Goal: Task Accomplishment & Management: Manage account settings

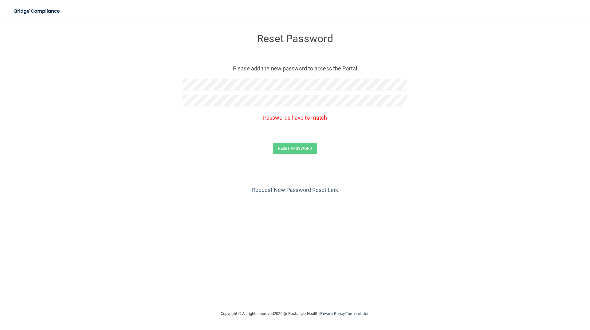
click at [223, 110] on div at bounding box center [295, 103] width 224 height 16
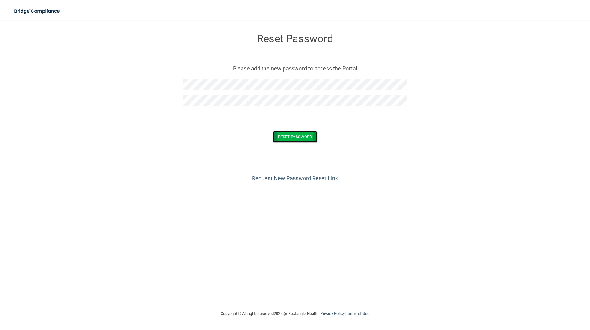
click at [288, 131] on button "Reset Password" at bounding box center [295, 136] width 44 height 11
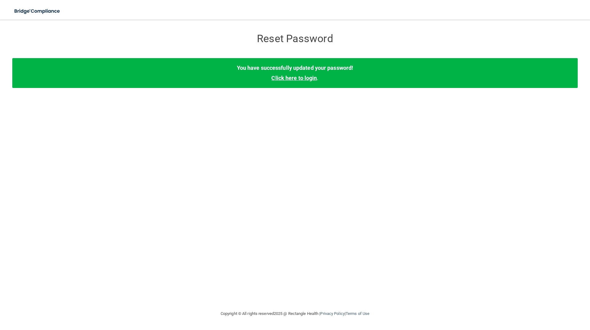
click at [291, 77] on link "Click here to login" at bounding box center [293, 78] width 45 height 6
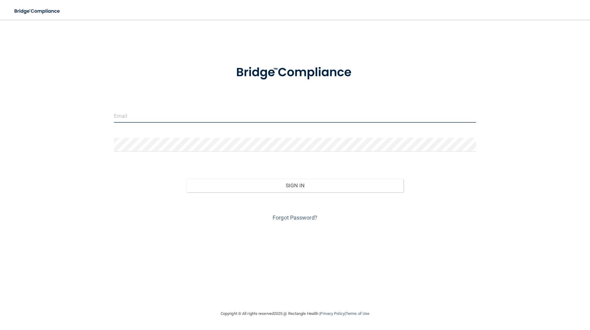
drag, startPoint x: 170, startPoint y: 112, endPoint x: 168, endPoint y: 113, distance: 3.2
click at [170, 112] on input "email" at bounding box center [295, 116] width 362 height 14
click at [164, 115] on input "email" at bounding box center [295, 116] width 362 height 14
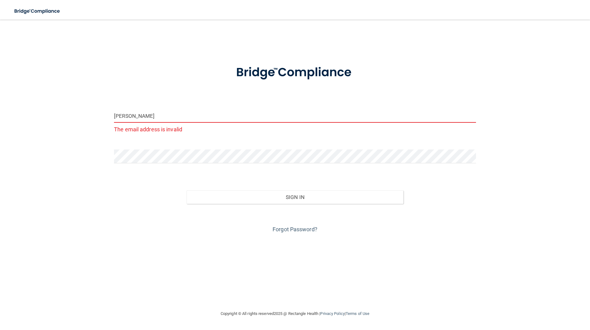
click at [178, 118] on input "[PERSON_NAME]" at bounding box center [295, 116] width 362 height 14
drag, startPoint x: 178, startPoint y: 118, endPoint x: 173, endPoint y: 121, distance: 5.5
click at [176, 119] on input "[PERSON_NAME]" at bounding box center [295, 116] width 362 height 14
paste input "@[DOMAIN_NAME]"
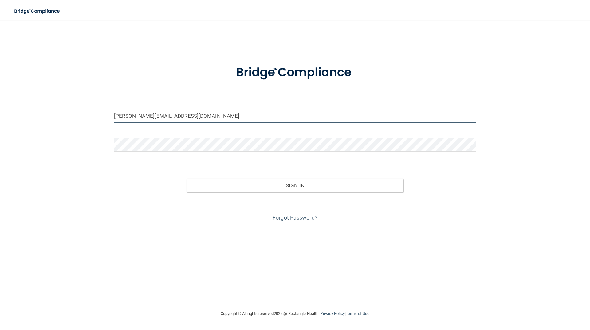
type input "[PERSON_NAME][EMAIL_ADDRESS][DOMAIN_NAME]"
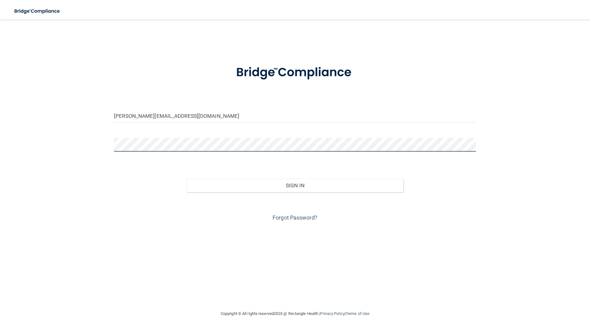
click at [187, 179] on button "Sign In" at bounding box center [295, 186] width 217 height 14
